Goal: Check status

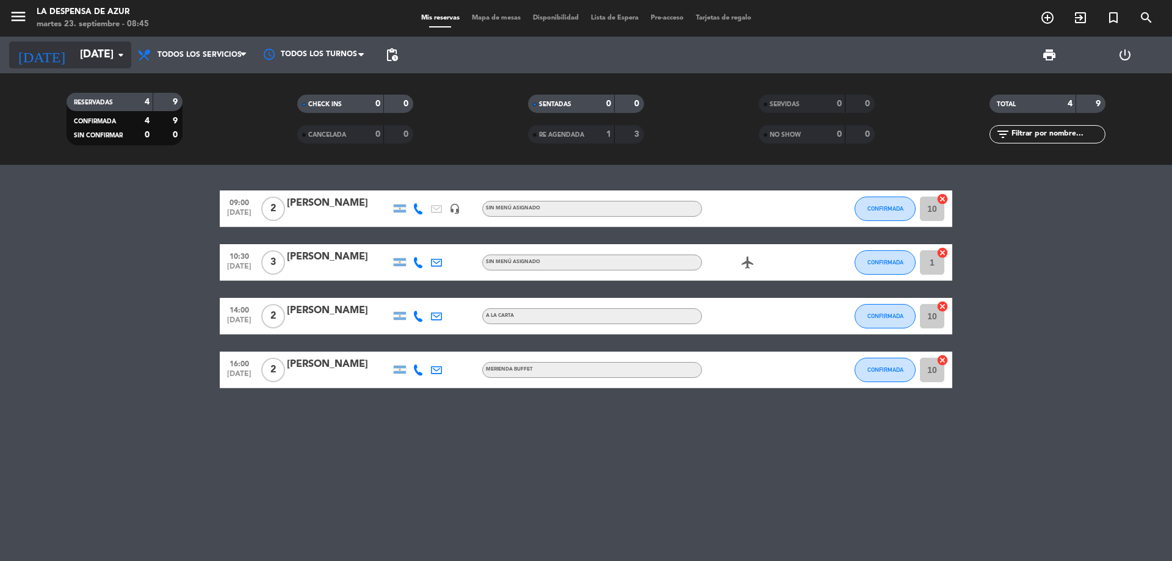
click at [103, 53] on input "[DATE]" at bounding box center [145, 55] width 142 height 24
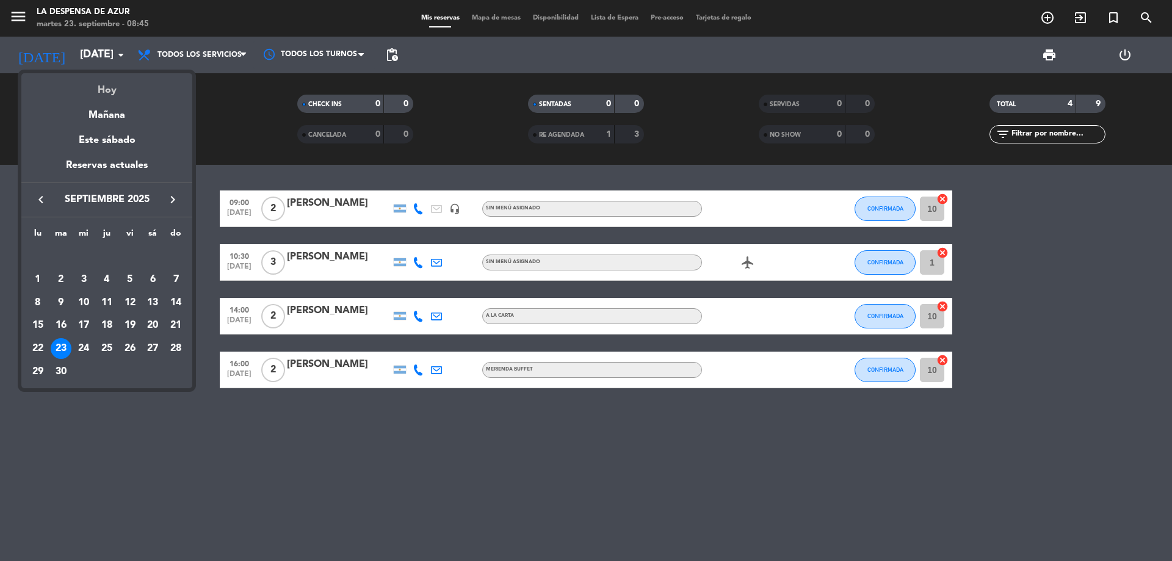
click at [110, 94] on div "Hoy" at bounding box center [106, 85] width 171 height 25
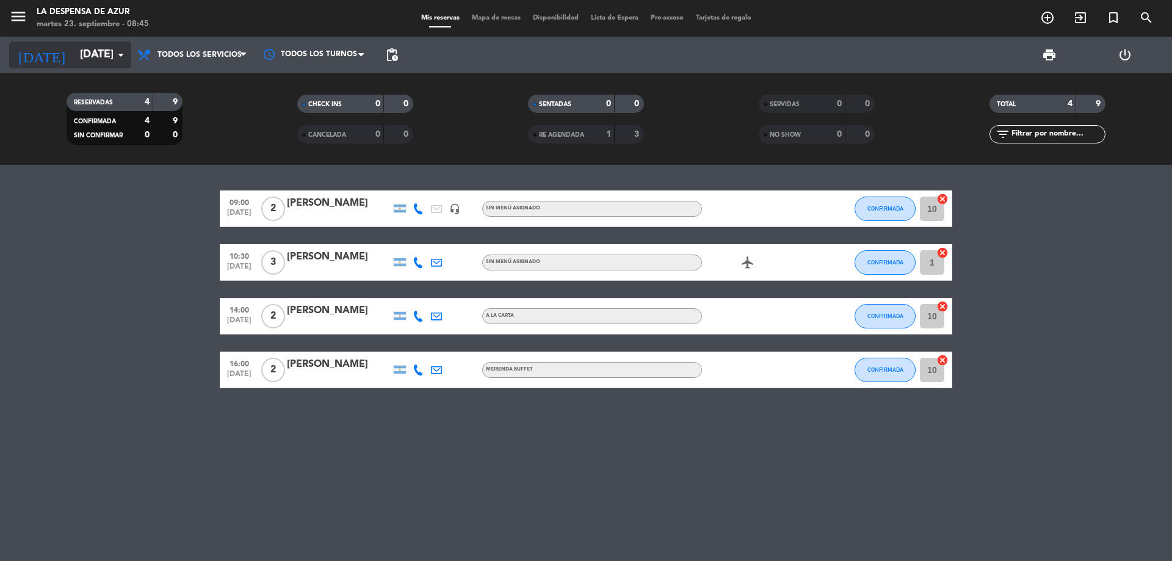
click at [96, 60] on input "[DATE]" at bounding box center [145, 55] width 142 height 24
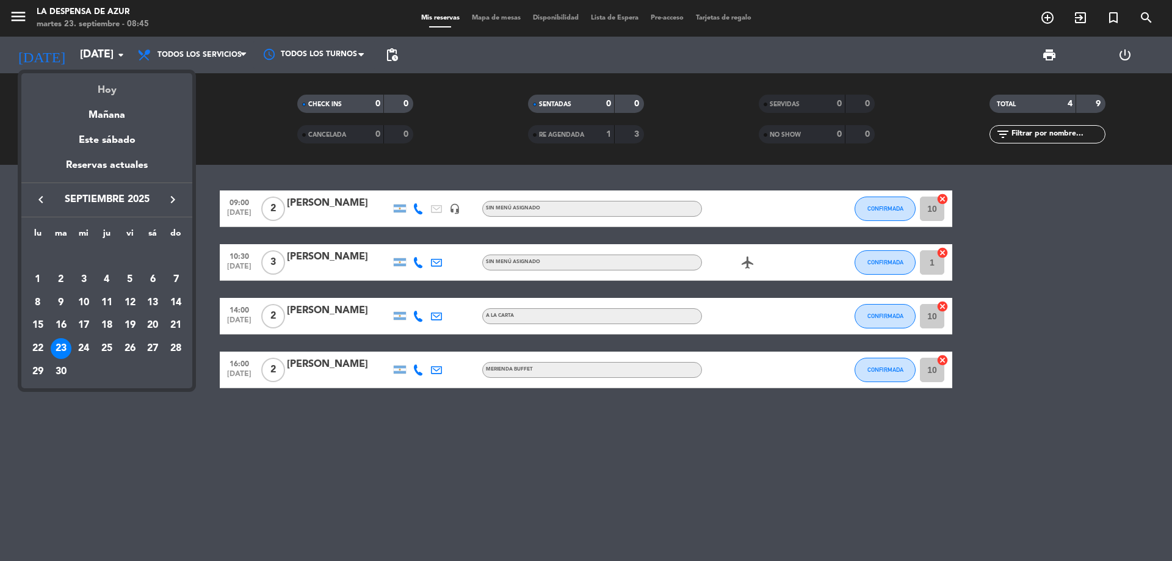
click at [112, 94] on div "Hoy" at bounding box center [106, 85] width 171 height 25
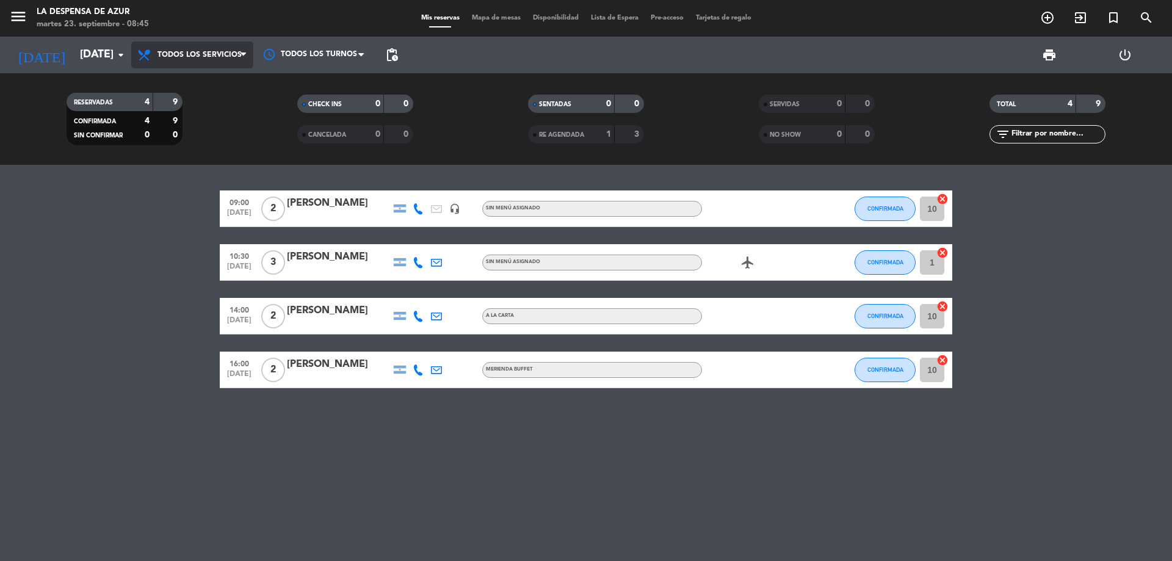
click at [166, 57] on span "Todos los servicios" at bounding box center [199, 55] width 84 height 9
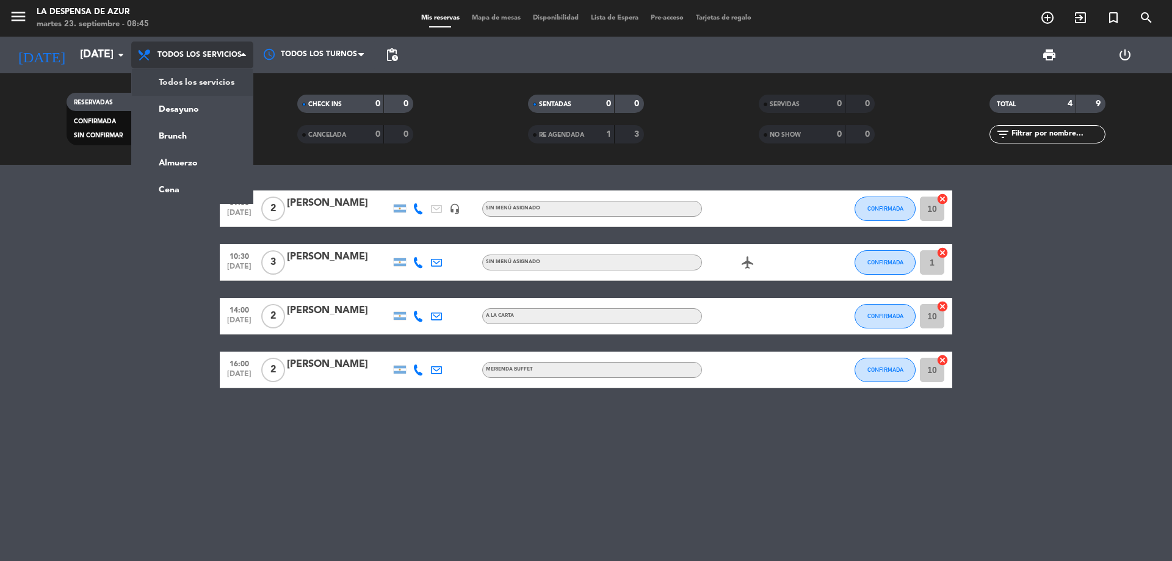
click at [181, 79] on div "menu La Despensa de [PERSON_NAME][DATE] 23. septiembre - 08:45 Mis reservas Map…" at bounding box center [586, 82] width 1172 height 165
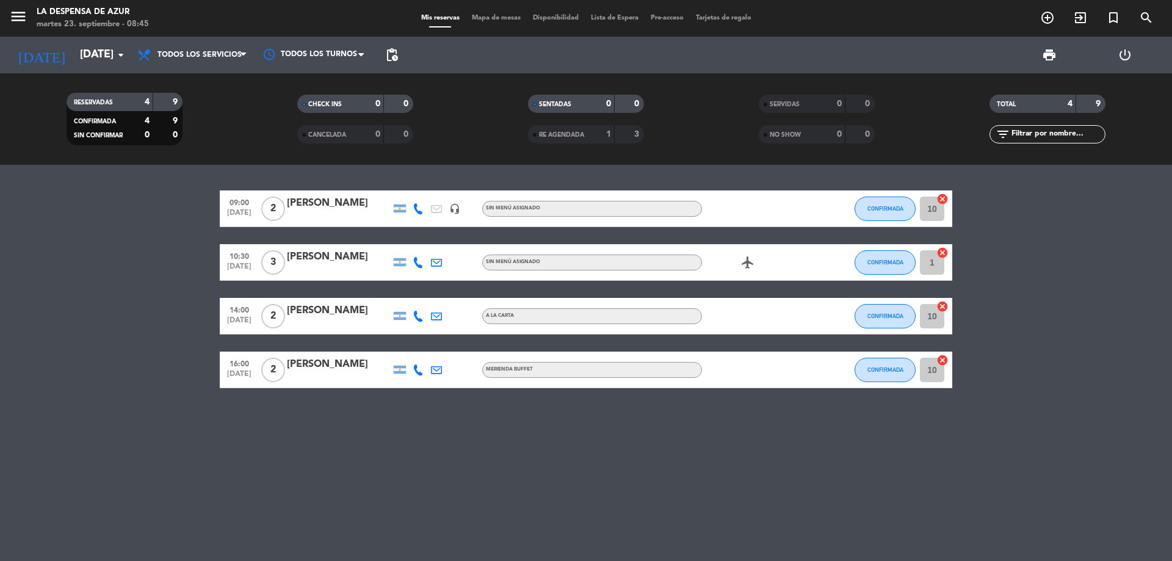
click at [312, 212] on div at bounding box center [339, 217] width 104 height 10
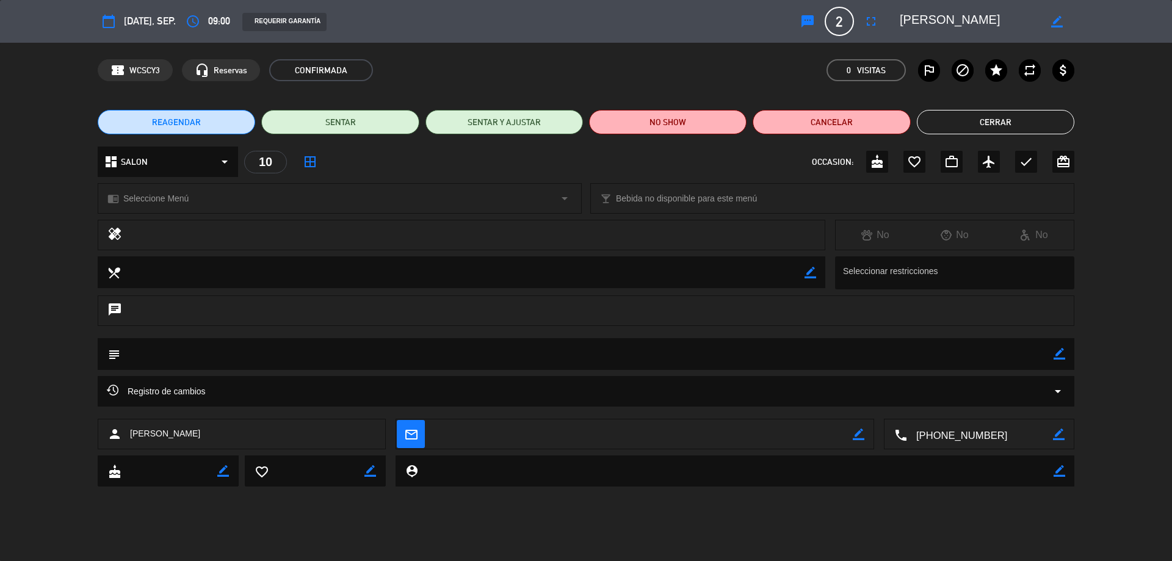
click at [1015, 128] on button "Cerrar" at bounding box center [995, 122] width 157 height 24
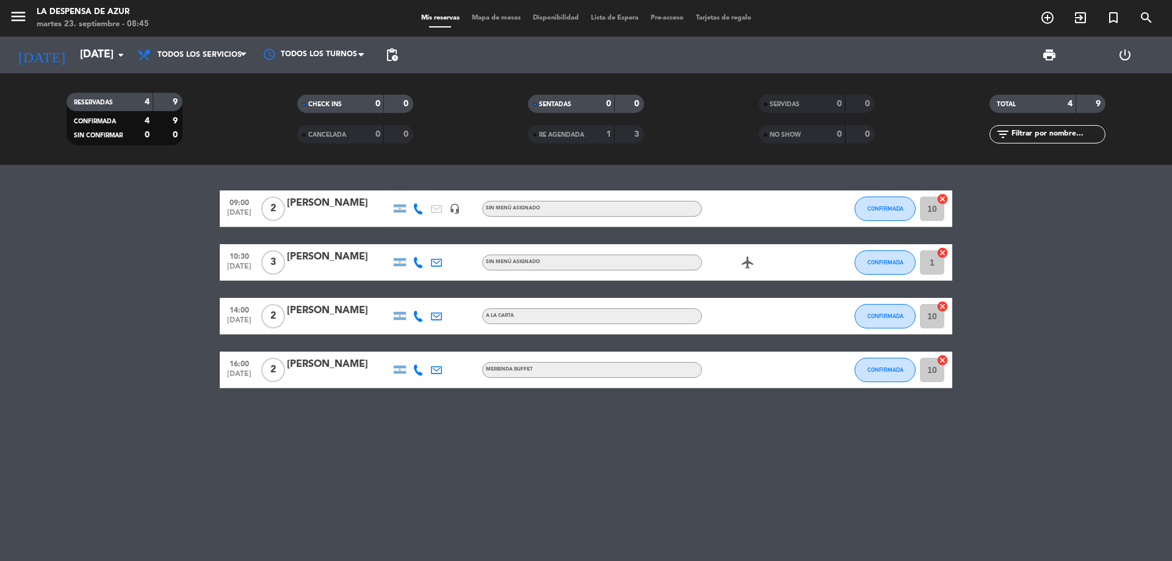
click at [748, 257] on icon "airplanemode_active" at bounding box center [747, 262] width 15 height 15
click at [1084, 250] on bookings-row "09:00 [DATE] 2 [PERSON_NAME] headset_mic Sin menú asignado CONFIRMADA 10 cancel…" at bounding box center [586, 289] width 1172 height 198
click at [316, 311] on div "[PERSON_NAME]" at bounding box center [339, 311] width 104 height 16
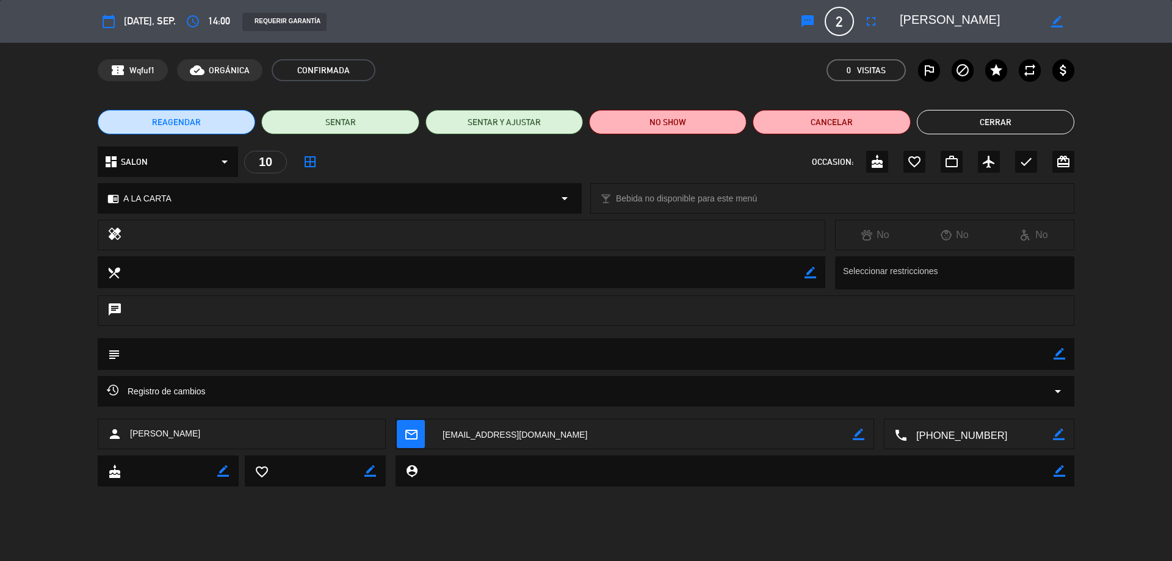
click at [1024, 116] on button "Cerrar" at bounding box center [995, 122] width 157 height 24
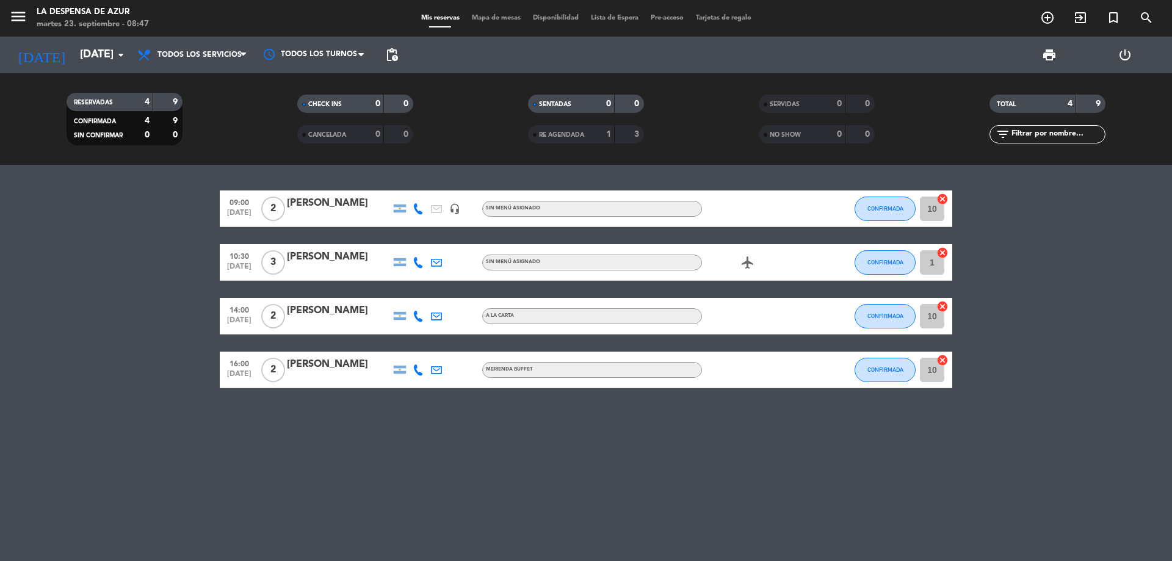
click at [360, 365] on div "[PERSON_NAME]" at bounding box center [339, 364] width 104 height 16
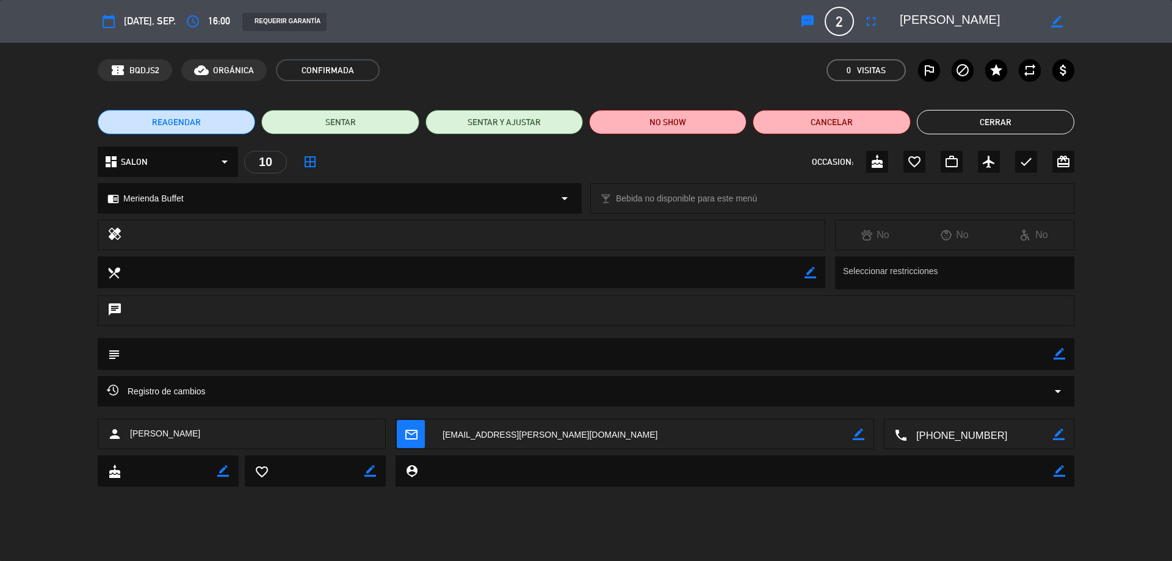
click at [999, 133] on button "Cerrar" at bounding box center [995, 122] width 157 height 24
